Goal: Task Accomplishment & Management: Use online tool/utility

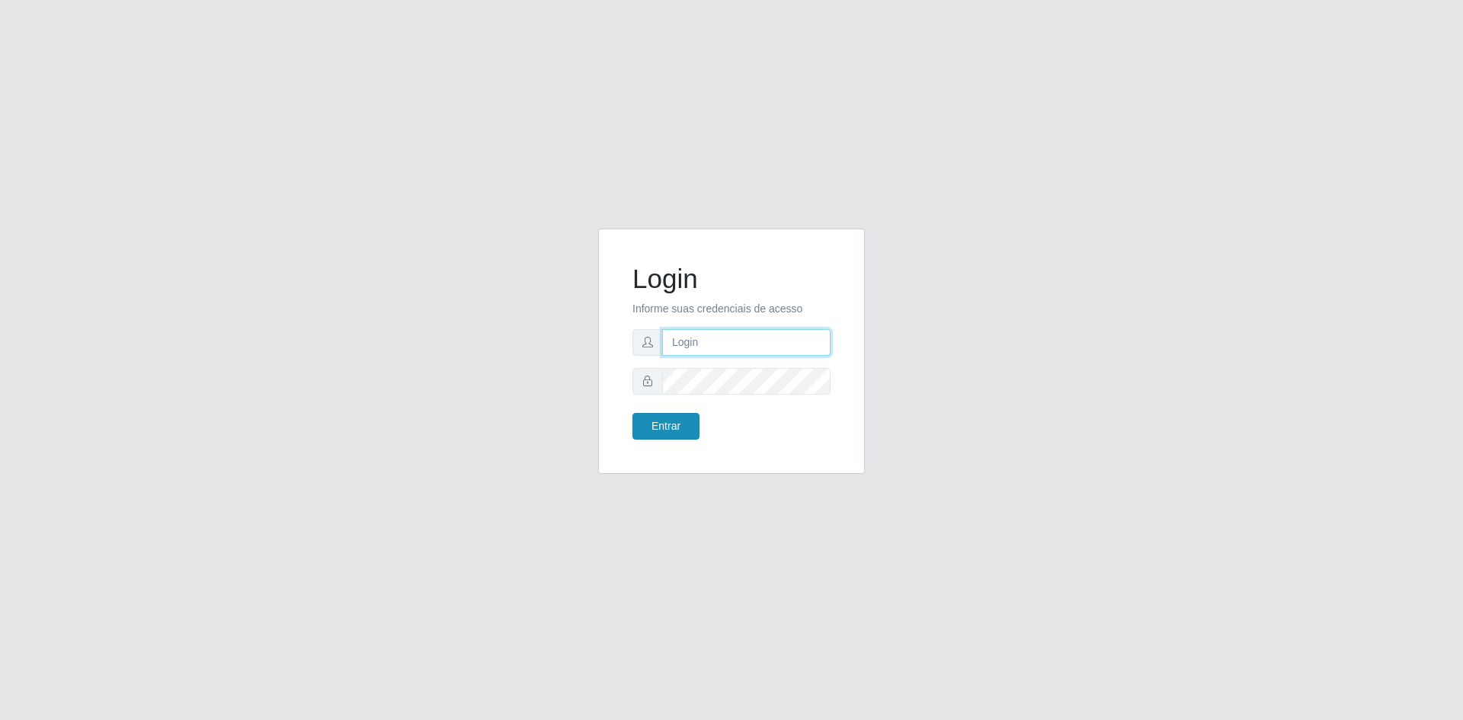
type input "[EMAIL_ADDRESS][DOMAIN_NAME]"
click at [672, 421] on button "Entrar" at bounding box center [666, 426] width 67 height 27
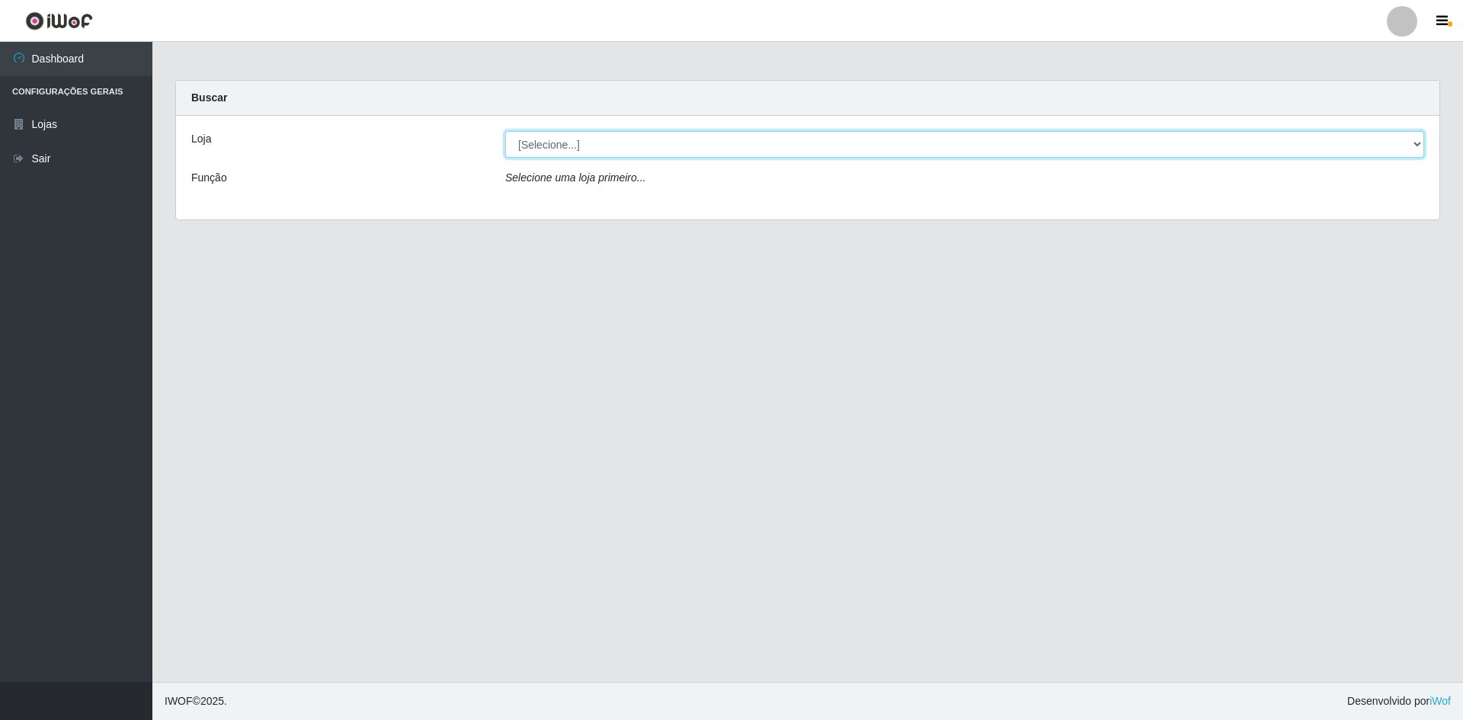
click at [659, 156] on select "[Selecione...] Hiper Queiroz - [GEOGRAPHIC_DATA] [GEOGRAPHIC_DATA] [GEOGRAPHIC_…" at bounding box center [964, 144] width 919 height 27
click at [505, 131] on select "[Selecione...] Hiper Queiroz - [GEOGRAPHIC_DATA] [GEOGRAPHIC_DATA] [GEOGRAPHIC_…" at bounding box center [964, 144] width 919 height 27
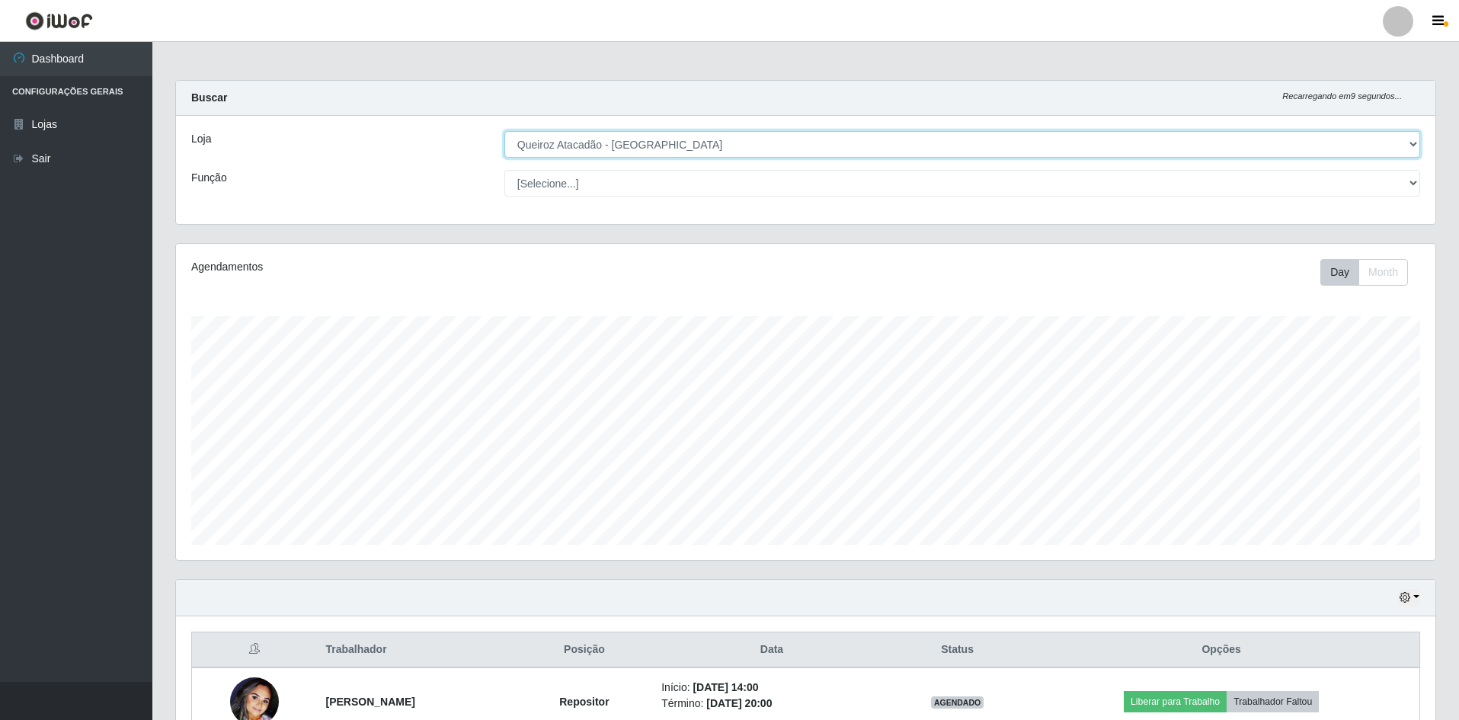
click at [785, 131] on select "[Selecione...] Hiper Queiroz - [GEOGRAPHIC_DATA] [GEOGRAPHIC_DATA] [GEOGRAPHIC_…" at bounding box center [963, 144] width 916 height 27
click at [505, 131] on select "[Selecione...] Hiper Queiroz - [GEOGRAPHIC_DATA] [GEOGRAPHIC_DATA] [GEOGRAPHIC_…" at bounding box center [963, 144] width 916 height 27
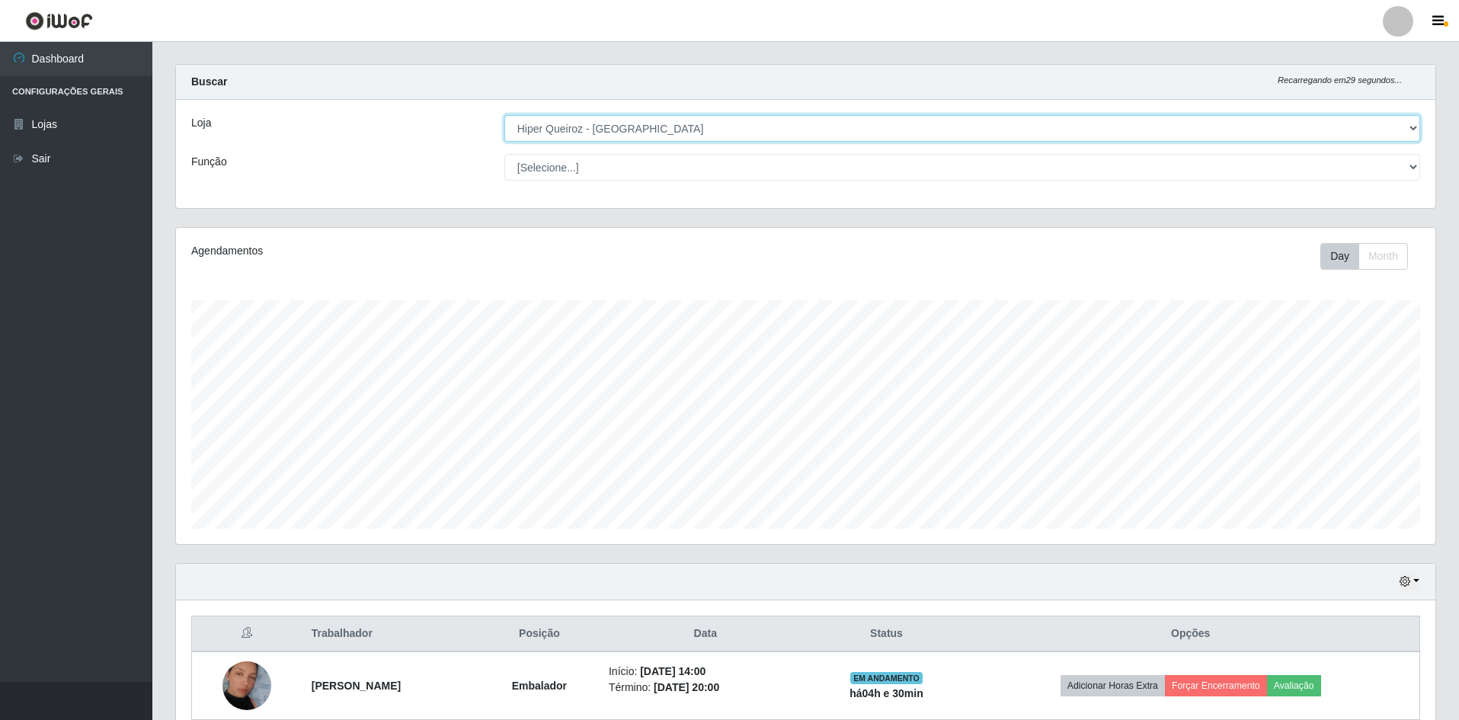
scroll to position [88, 0]
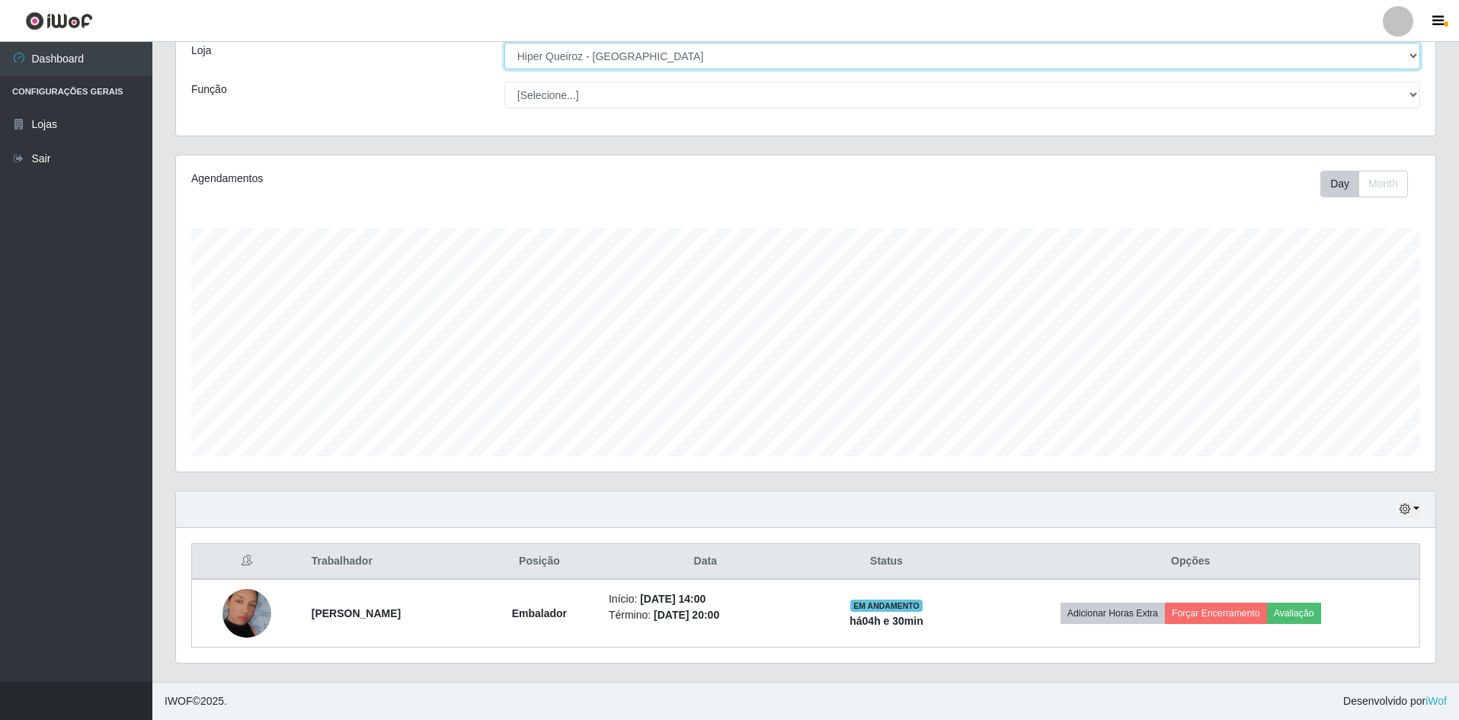
click at [842, 56] on select "[Selecione...] Hiper Queiroz - [GEOGRAPHIC_DATA] [GEOGRAPHIC_DATA] [GEOGRAPHIC_…" at bounding box center [963, 56] width 916 height 27
select select "517"
click at [505, 69] on select "[Selecione...] Hiper Queiroz - [GEOGRAPHIC_DATA] [GEOGRAPHIC_DATA] [GEOGRAPHIC_…" at bounding box center [963, 56] width 916 height 27
